Goal: Task Accomplishment & Management: Use online tool/utility

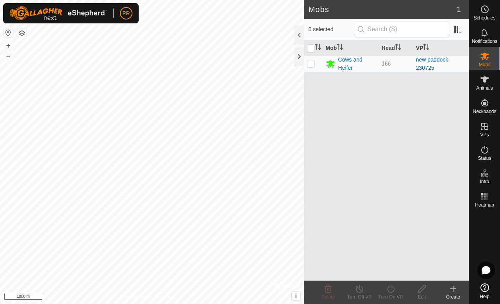
click at [453, 296] on div "Create" at bounding box center [452, 297] width 31 height 7
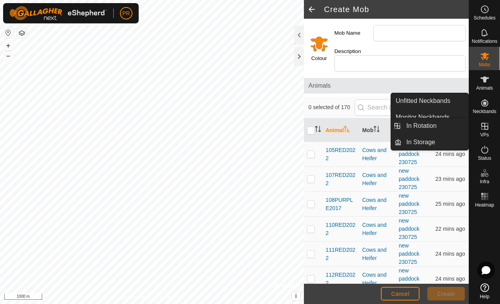
click at [486, 131] on es-virtualpaddocks-svg-icon at bounding box center [484, 126] width 14 height 12
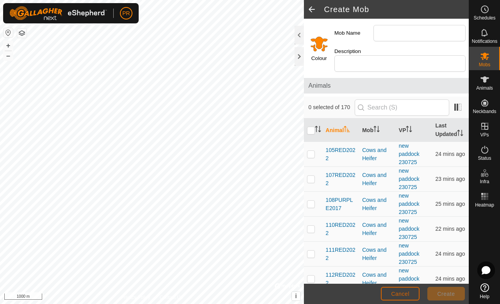
click at [395, 295] on span "Cancel" at bounding box center [400, 294] width 18 height 6
